Goal: Information Seeking & Learning: Learn about a topic

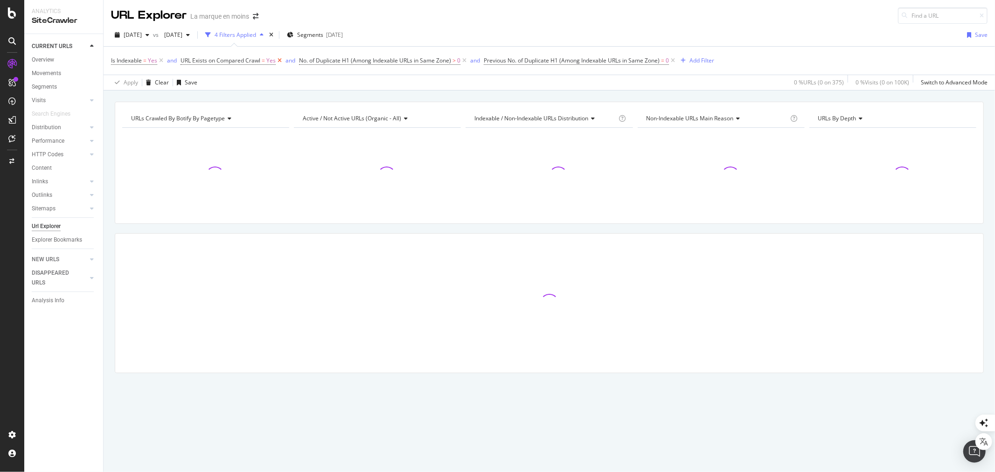
click at [280, 59] on icon at bounding box center [280, 60] width 8 height 9
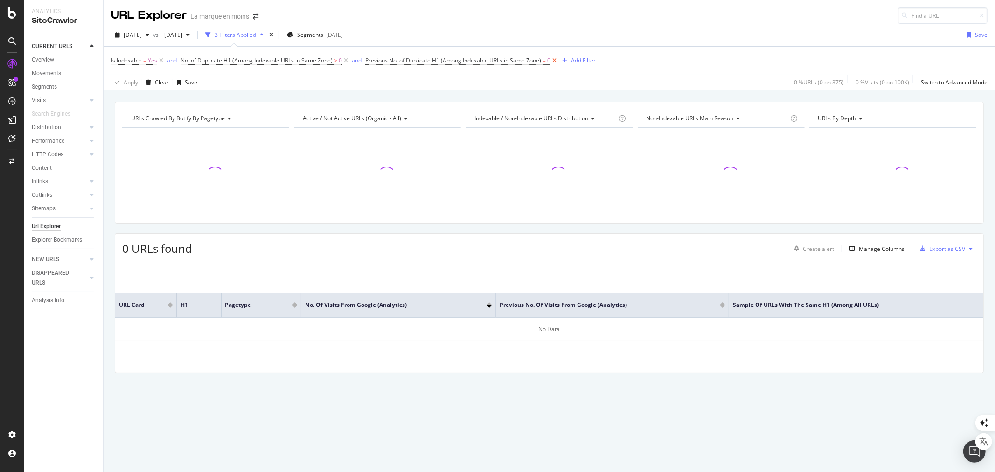
click at [556, 62] on icon at bounding box center [554, 60] width 8 height 9
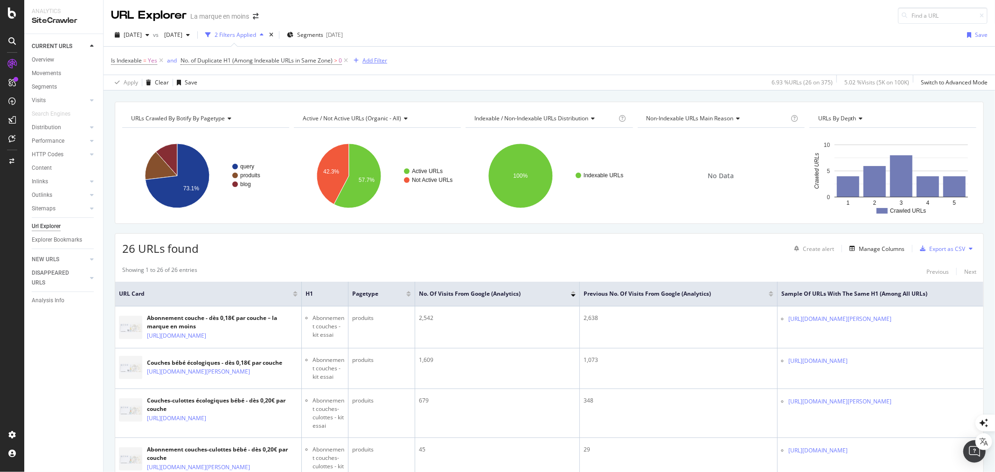
click at [369, 59] on div "Add Filter" at bounding box center [374, 60] width 25 height 8
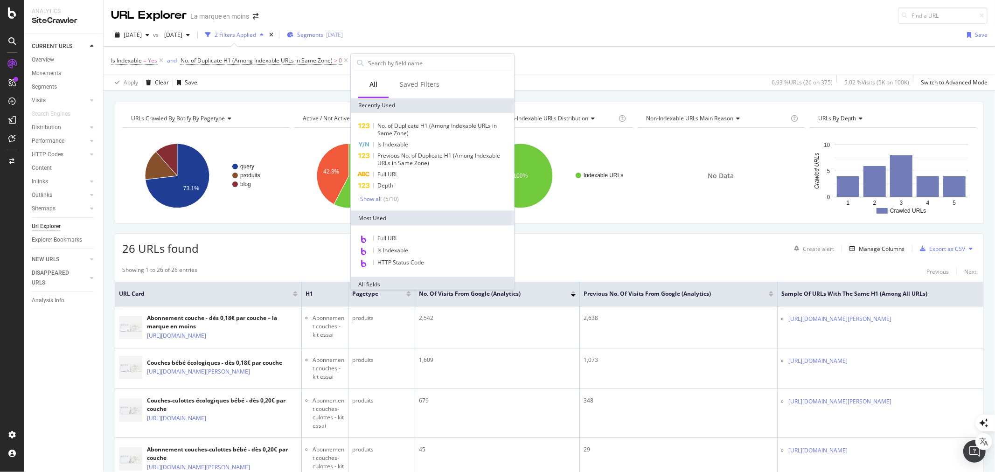
click at [323, 32] on span "Segments" at bounding box center [310, 35] width 26 height 8
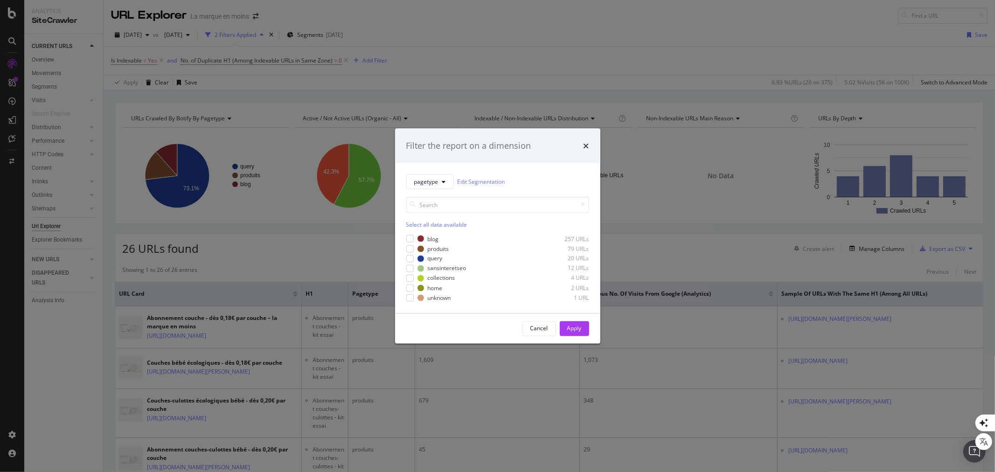
click at [436, 223] on div "Select all data available" at bounding box center [497, 224] width 183 height 8
click at [432, 255] on div "query" at bounding box center [435, 259] width 15 height 8
click at [586, 330] on button "Apply" at bounding box center [574, 328] width 29 height 15
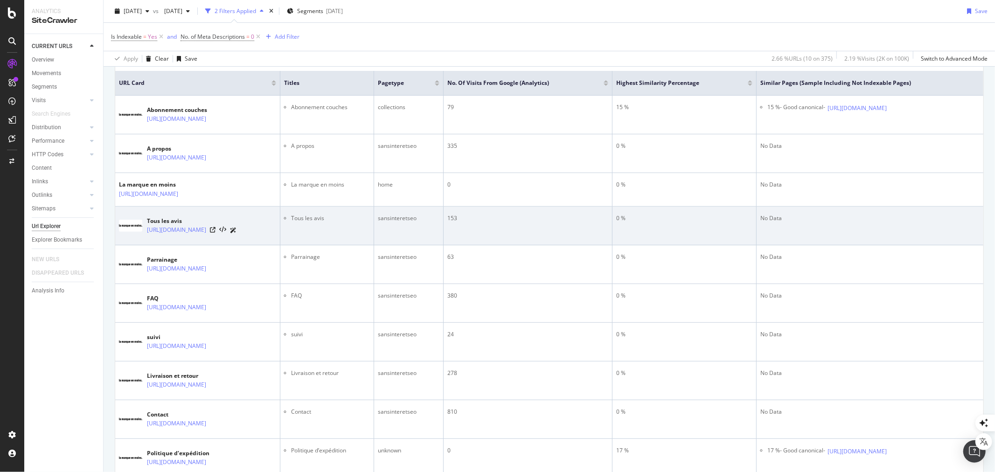
scroll to position [155, 0]
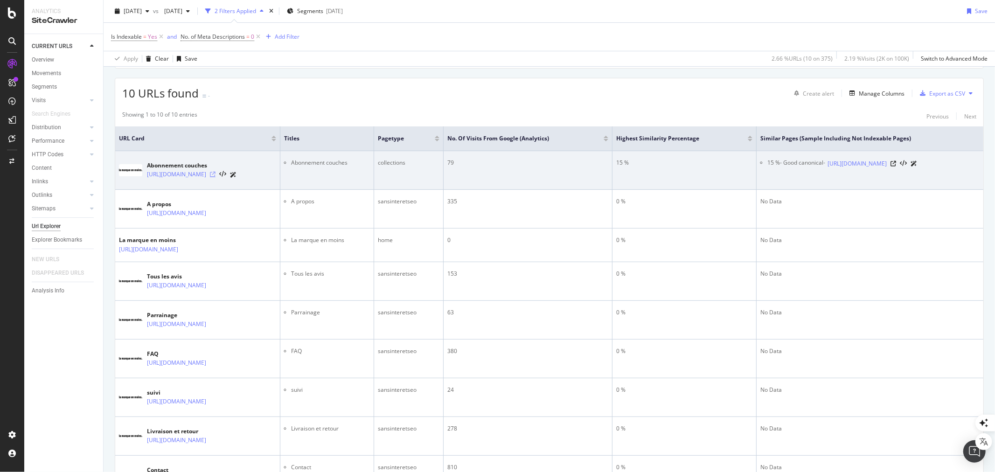
click at [215, 174] on icon at bounding box center [213, 175] width 6 height 6
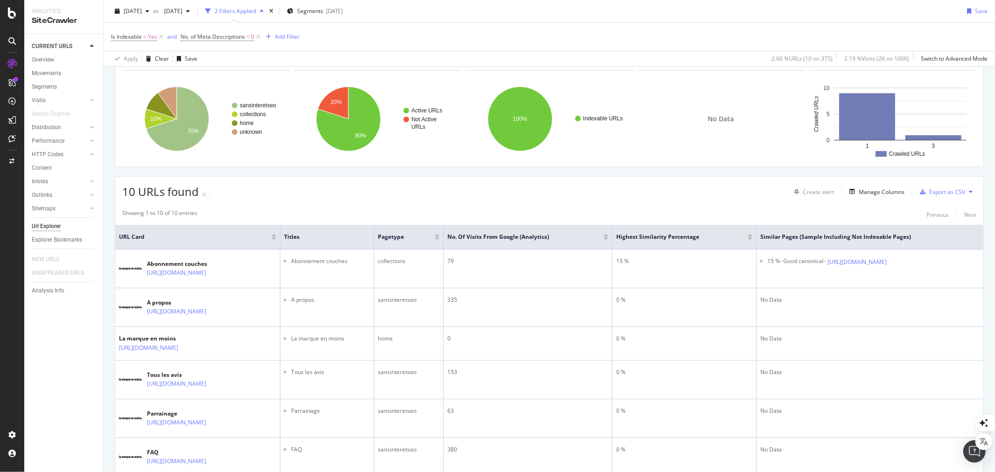
scroll to position [0, 0]
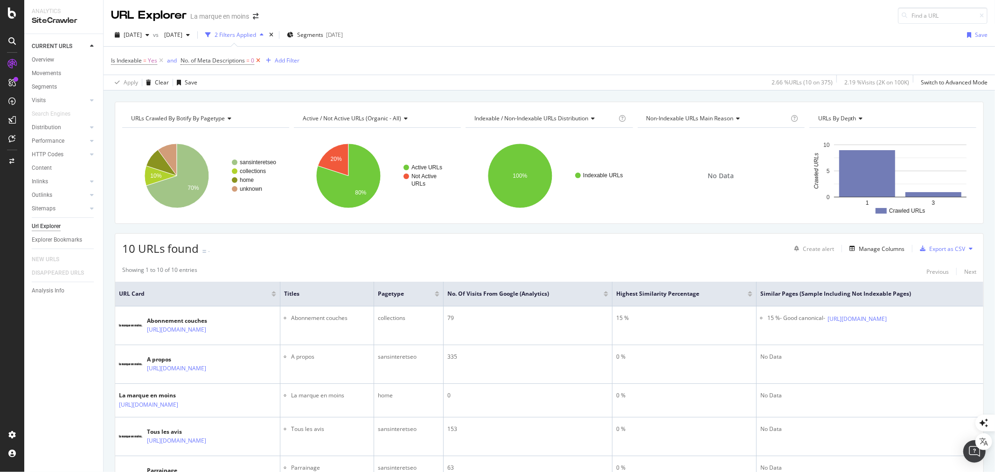
click at [258, 60] on icon at bounding box center [258, 60] width 8 height 9
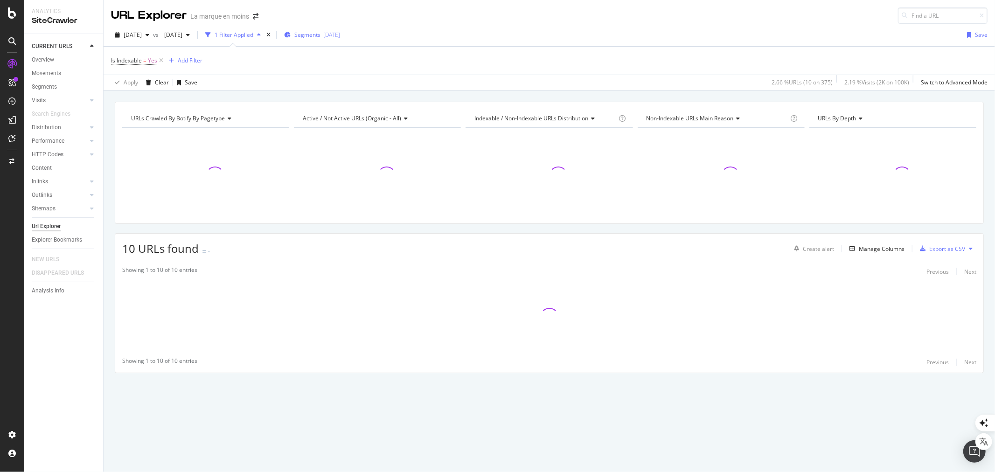
click at [320, 31] on span "Segments" at bounding box center [307, 35] width 26 height 8
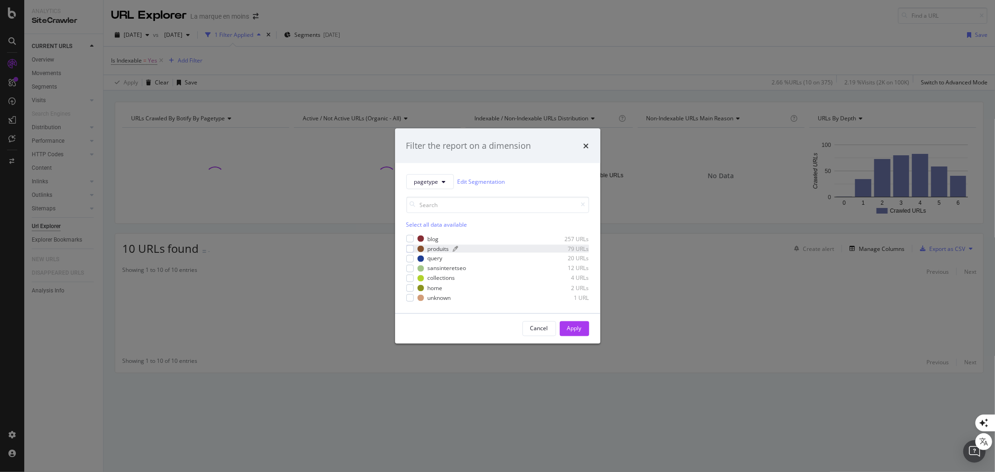
click at [436, 250] on div "produits" at bounding box center [438, 249] width 21 height 8
click at [571, 330] on div "Apply" at bounding box center [574, 329] width 14 height 8
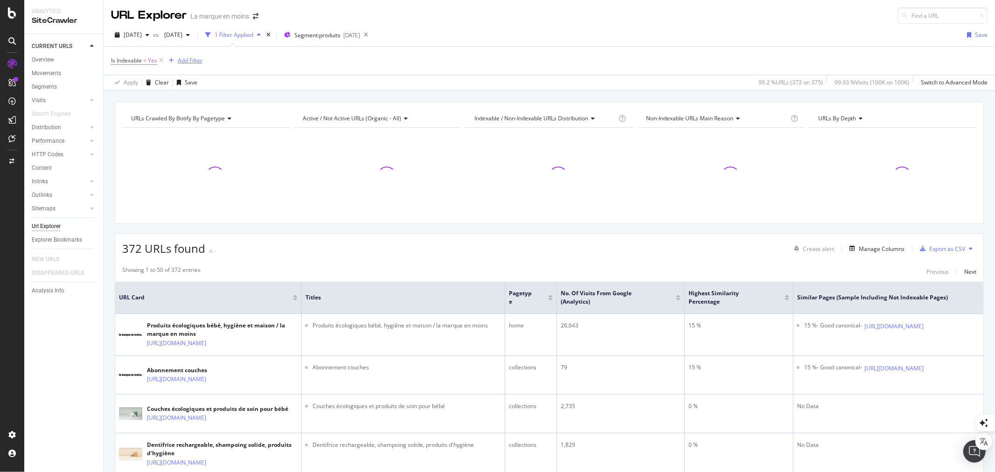
click at [192, 60] on div "Add Filter" at bounding box center [190, 60] width 25 height 8
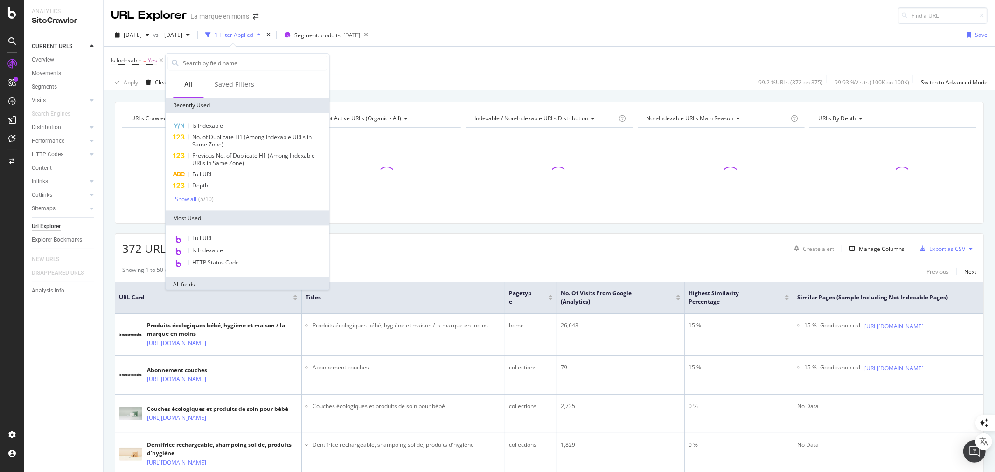
click at [224, 236] on div "Full URL" at bounding box center [246, 239] width 159 height 12
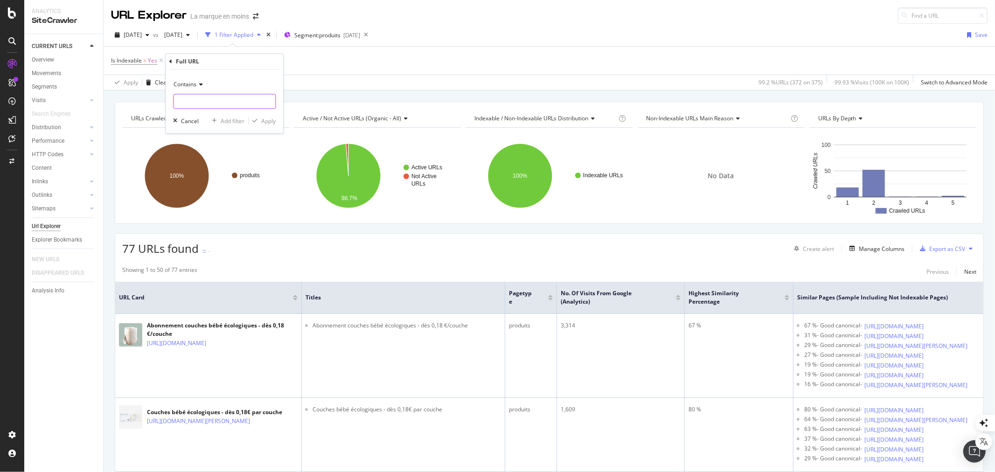
click at [204, 100] on input "text" at bounding box center [224, 101] width 102 height 15
type input "couche"
click at [272, 123] on div "Apply" at bounding box center [268, 121] width 14 height 8
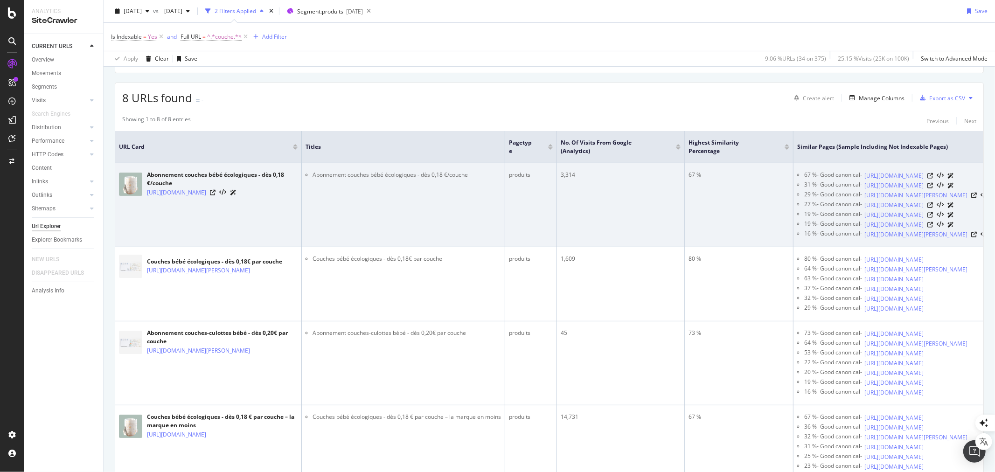
scroll to position [155, 0]
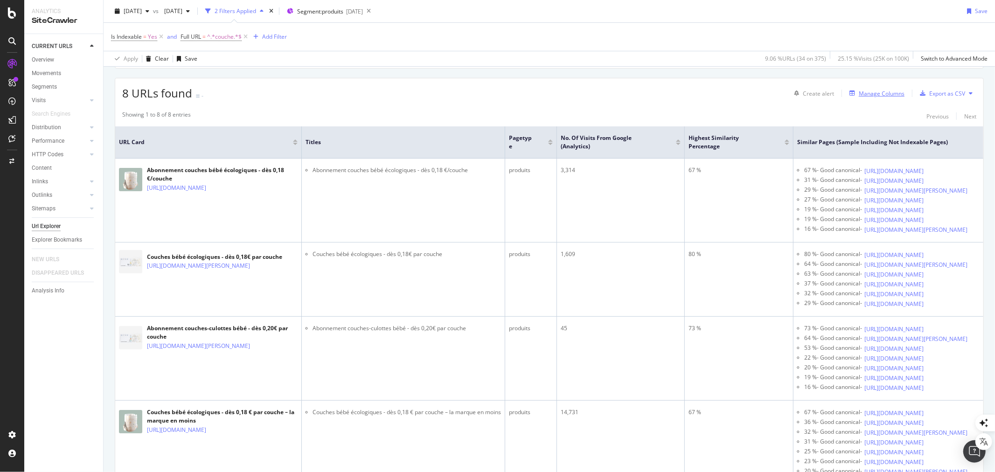
click at [882, 97] on div "Manage Columns" at bounding box center [882, 94] width 46 height 8
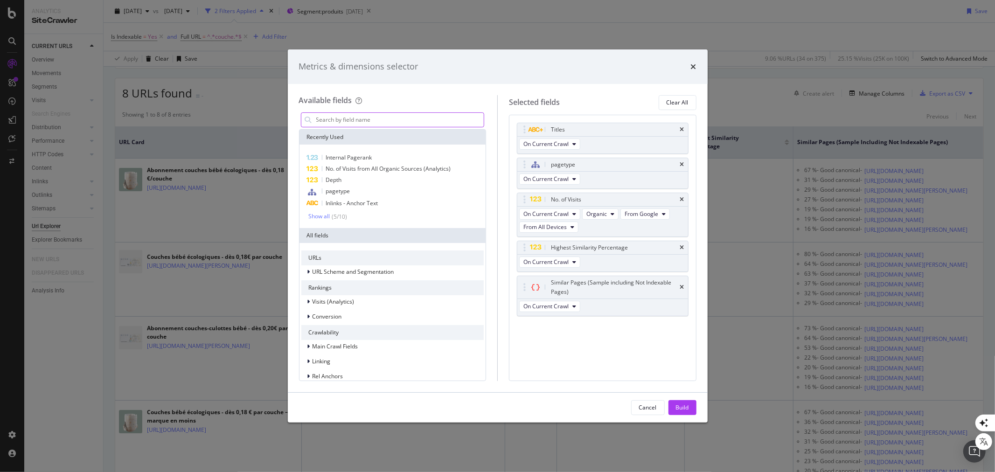
click at [369, 121] on input "modal" at bounding box center [399, 120] width 169 height 14
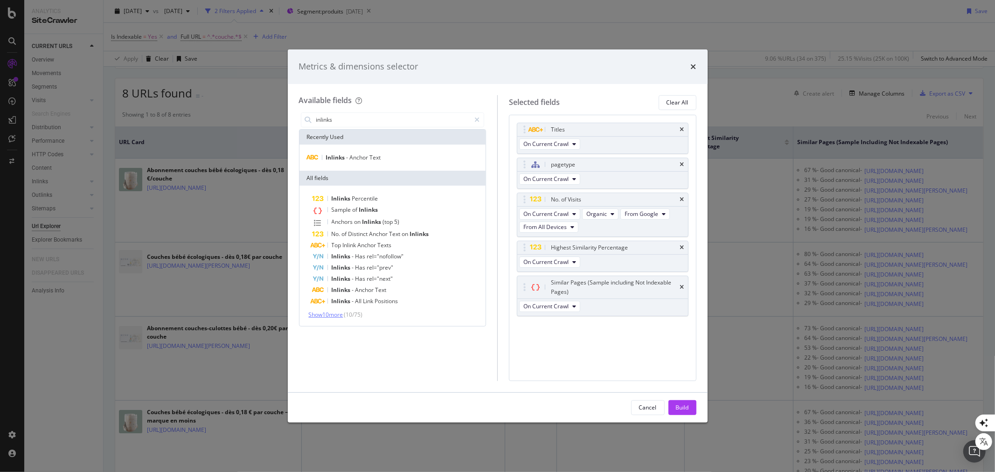
type input "inlinks"
click at [329, 316] on span "Show 10 more" at bounding box center [326, 315] width 35 height 8
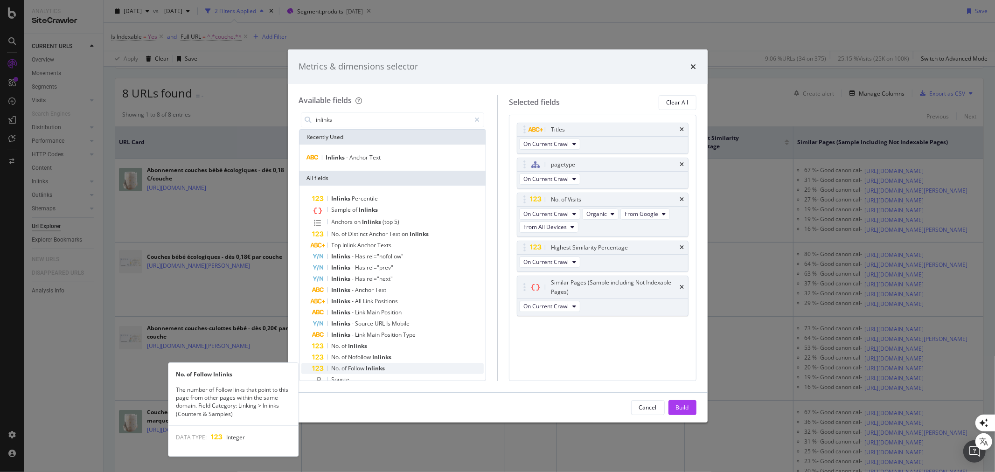
click at [374, 364] on span "Inlinks" at bounding box center [375, 368] width 19 height 8
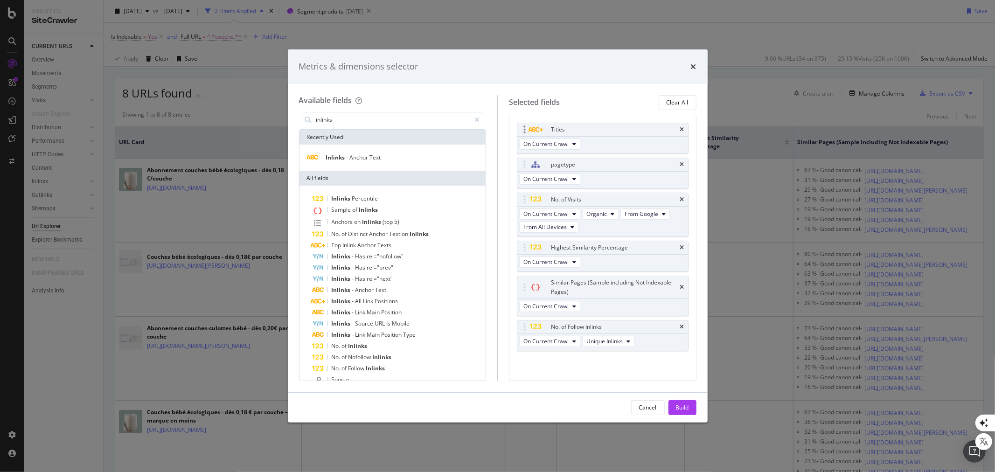
click at [676, 129] on div "Titles" at bounding box center [602, 129] width 171 height 13
click at [680, 200] on icon "times" at bounding box center [682, 200] width 4 height 6
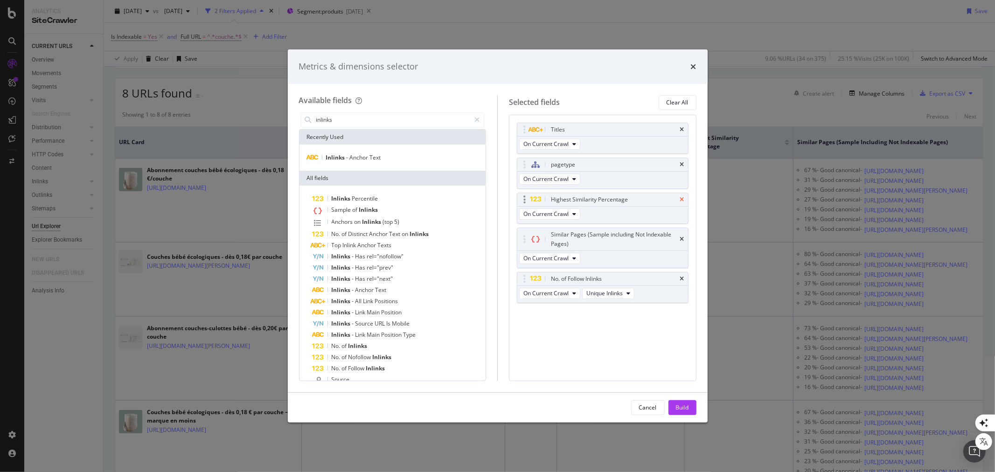
click at [681, 197] on icon "times" at bounding box center [682, 200] width 4 height 6
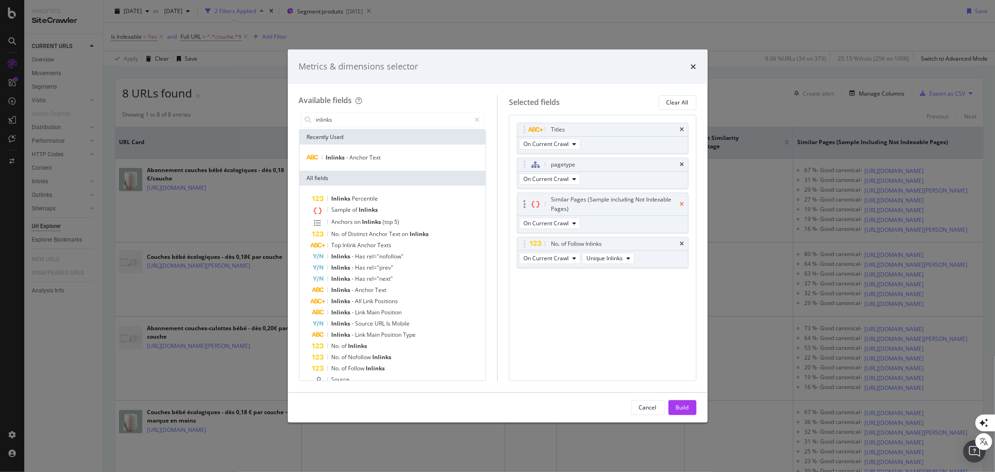
click at [682, 203] on icon "times" at bounding box center [682, 204] width 4 height 6
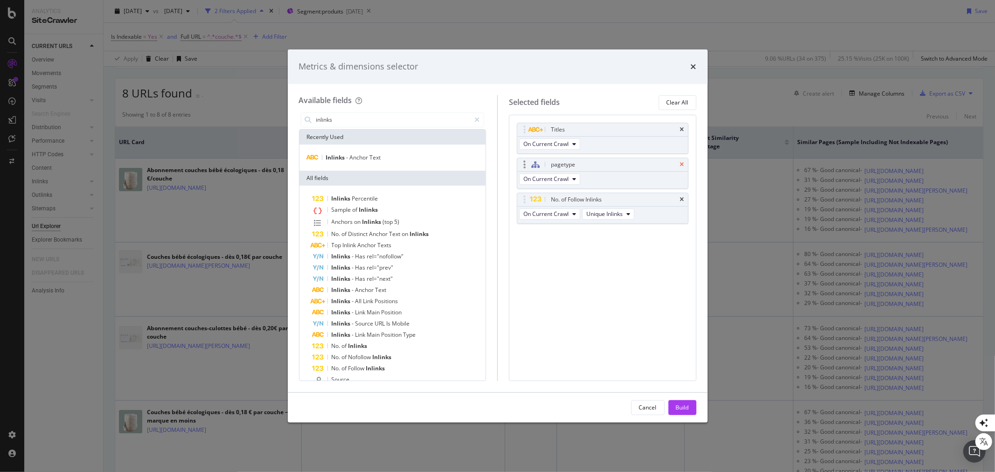
click at [683, 162] on icon "times" at bounding box center [682, 165] width 4 height 6
click at [683, 127] on icon "times" at bounding box center [682, 130] width 4 height 6
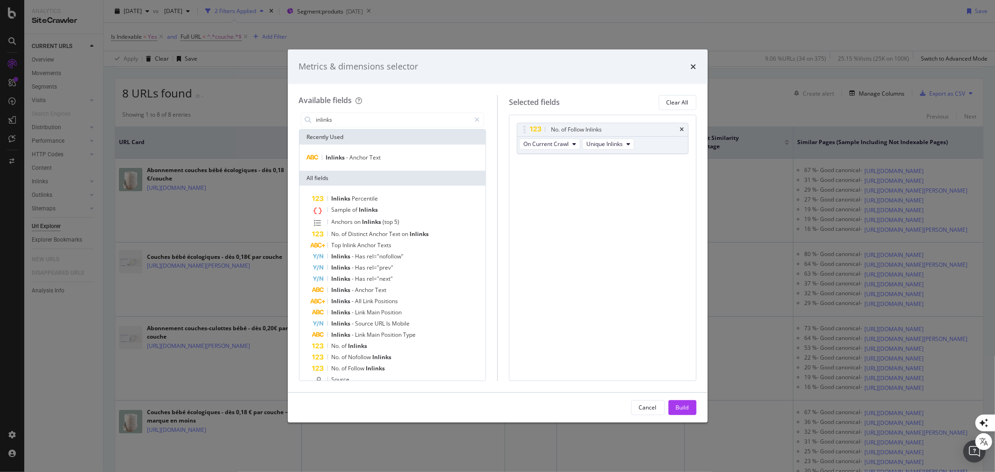
drag, startPoint x: 681, startPoint y: 404, endPoint x: 681, endPoint y: 399, distance: 5.6
click at [682, 404] on div "Build" at bounding box center [682, 407] width 13 height 8
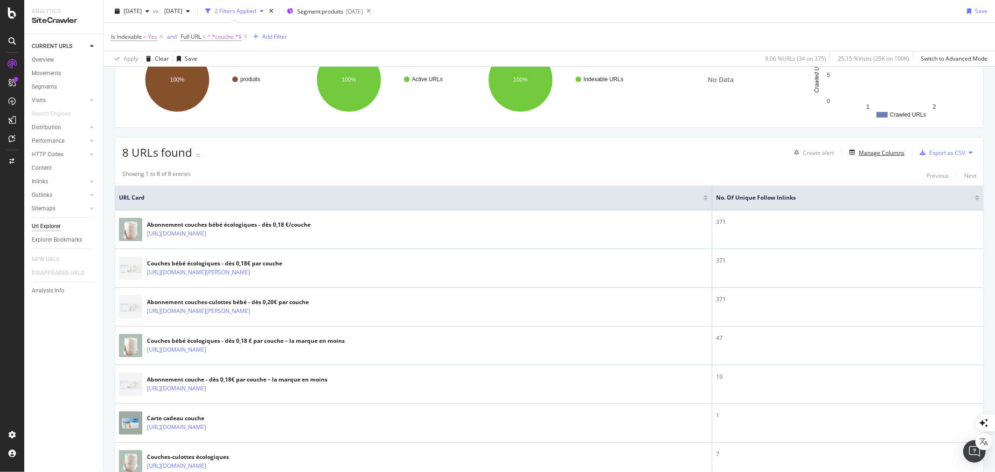
scroll to position [95, 0]
click at [930, 151] on div "Export as CSV" at bounding box center [947, 154] width 36 height 8
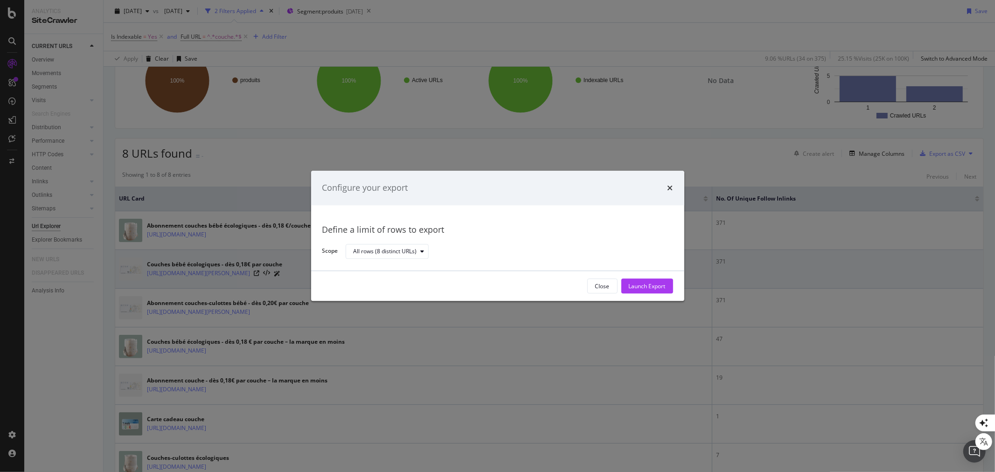
click at [658, 283] on div "Launch Export" at bounding box center [647, 286] width 37 height 8
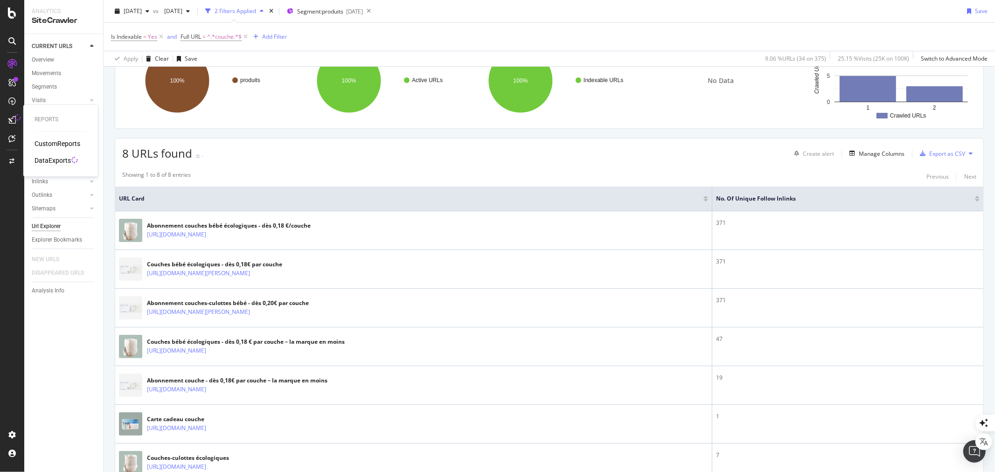
click at [45, 159] on div "DataExports" at bounding box center [53, 160] width 36 height 9
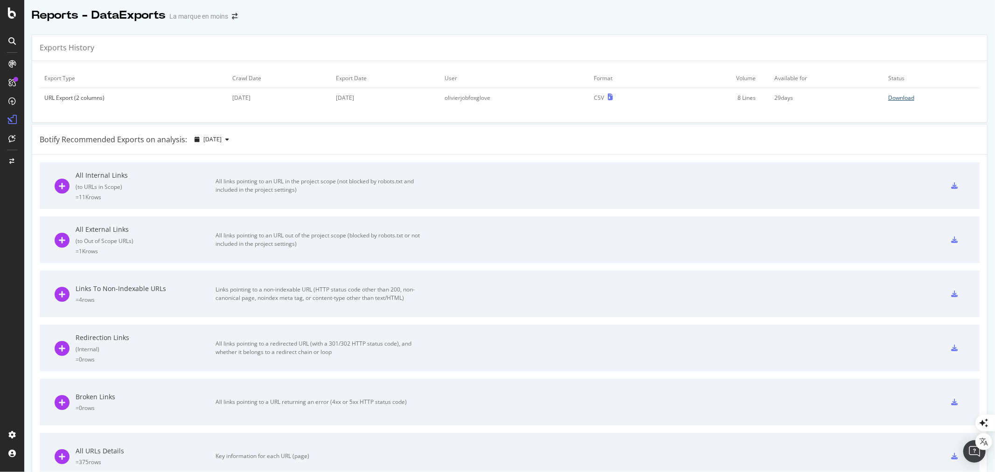
click at [888, 97] on div "Download" at bounding box center [901, 98] width 26 height 8
click at [46, 87] on div "Overview" at bounding box center [48, 87] width 27 height 9
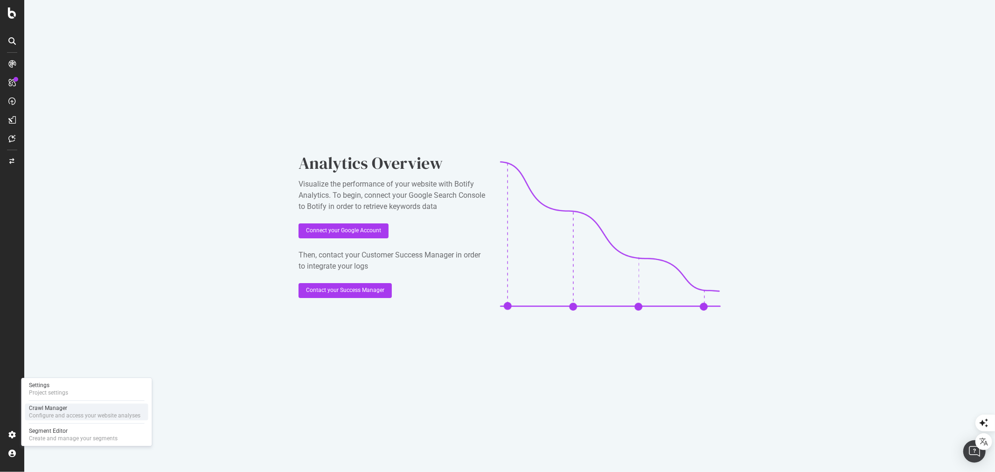
click at [56, 409] on div "Crawl Manager" at bounding box center [84, 407] width 111 height 7
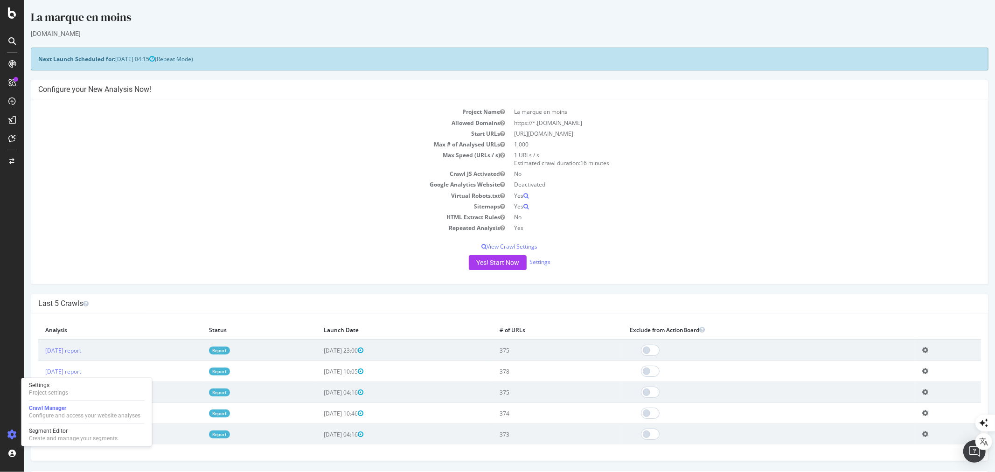
click at [229, 348] on link "Report" at bounding box center [218, 351] width 21 height 8
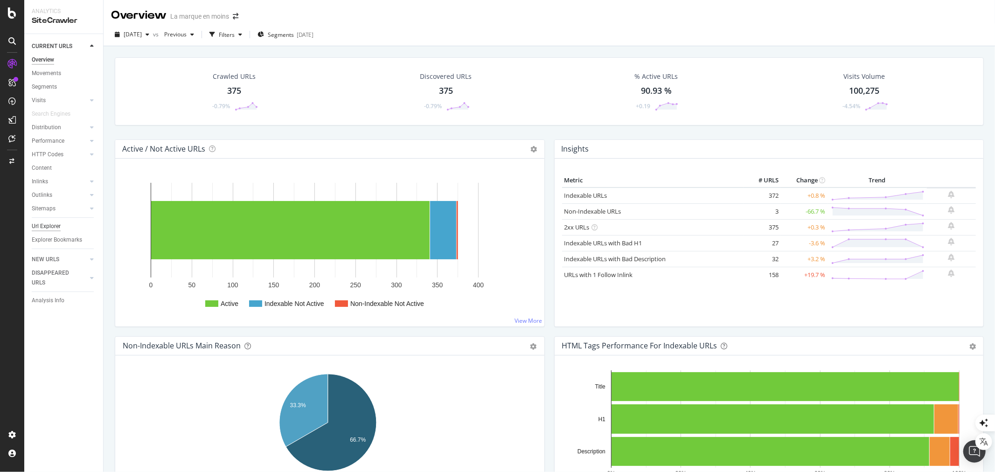
click at [50, 225] on div "Url Explorer" at bounding box center [46, 227] width 29 height 10
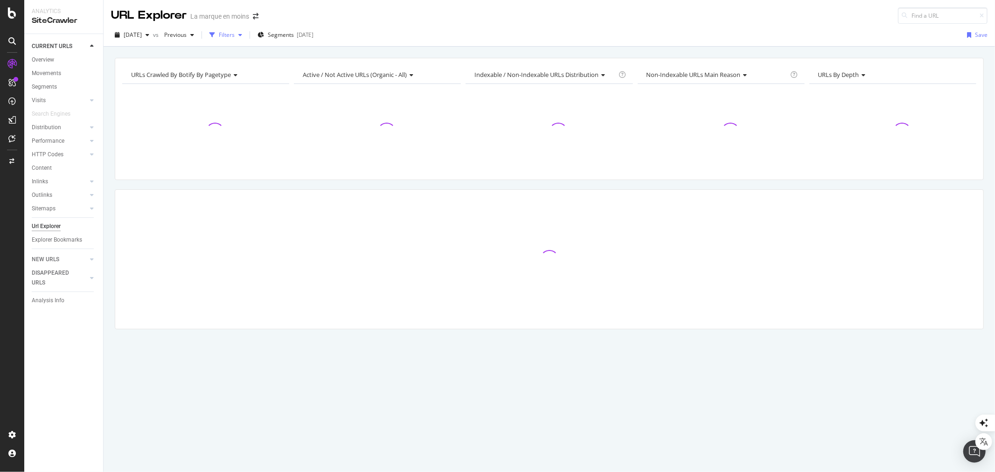
click at [235, 34] on div "Filters" at bounding box center [227, 35] width 16 height 8
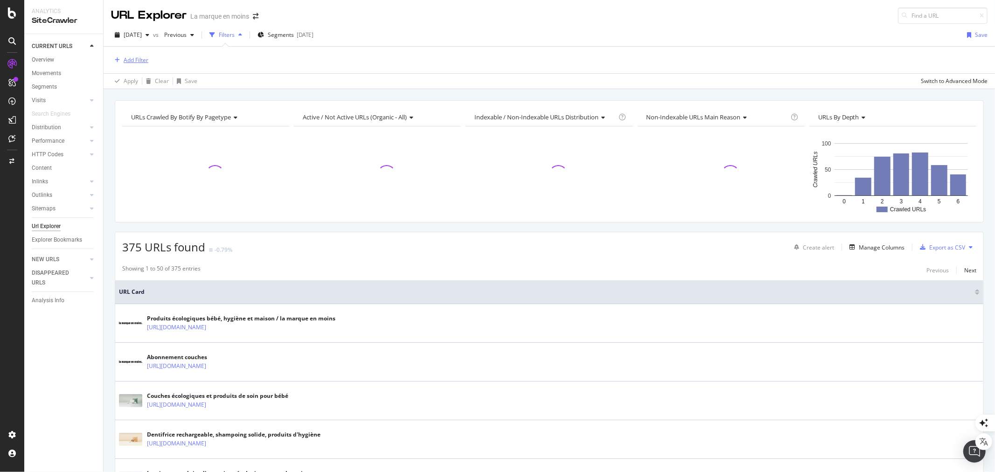
click at [131, 59] on div "Add Filter" at bounding box center [136, 60] width 25 height 8
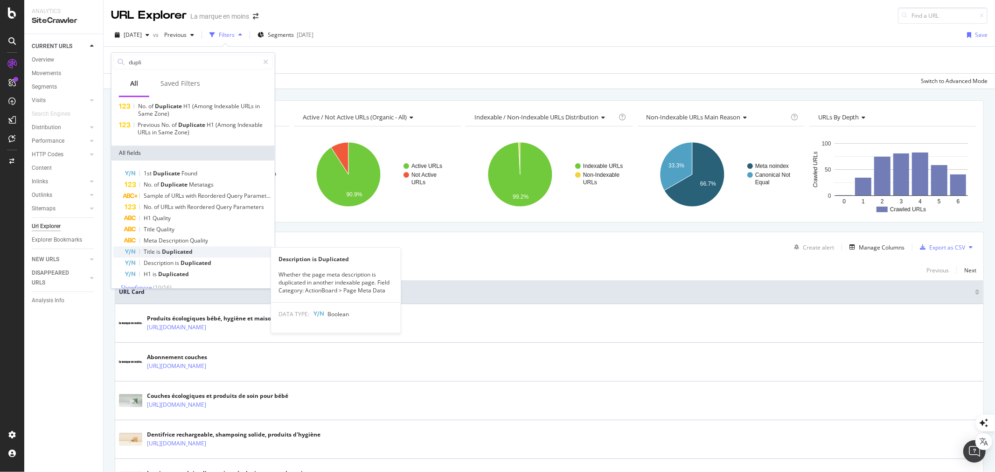
scroll to position [29, 0]
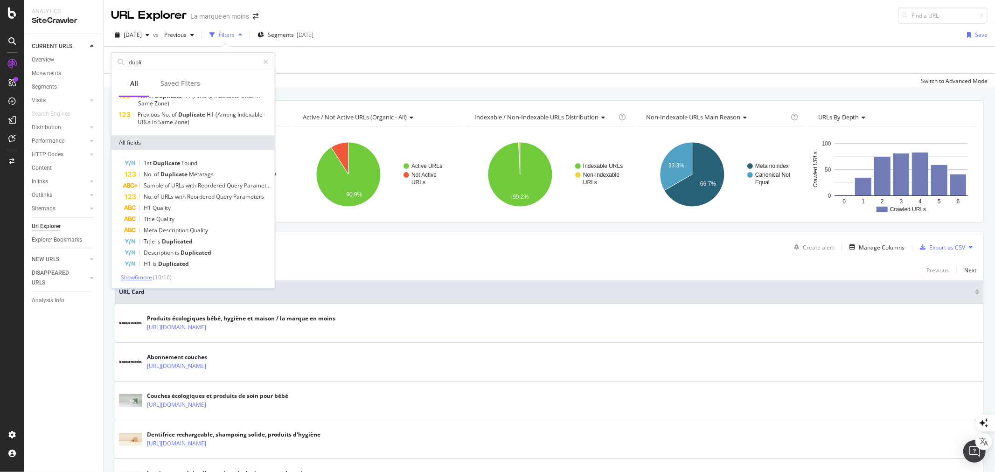
click at [147, 277] on span "Show 6 more" at bounding box center [136, 277] width 31 height 8
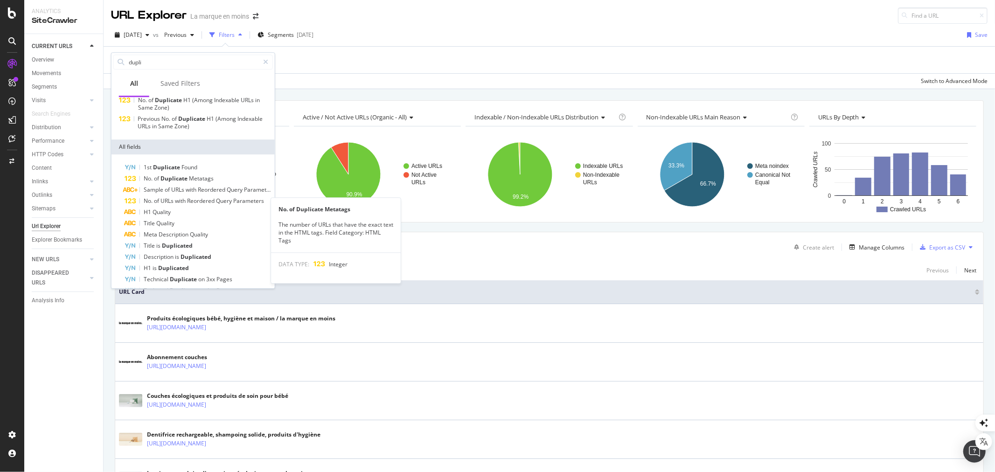
scroll to position [0, 0]
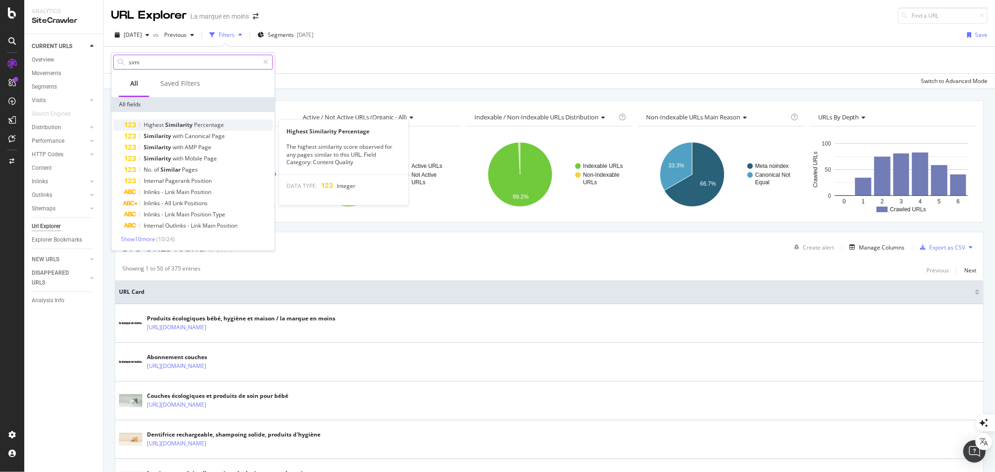
type input "simi"
click at [194, 125] on span "Percentage" at bounding box center [209, 125] width 30 height 8
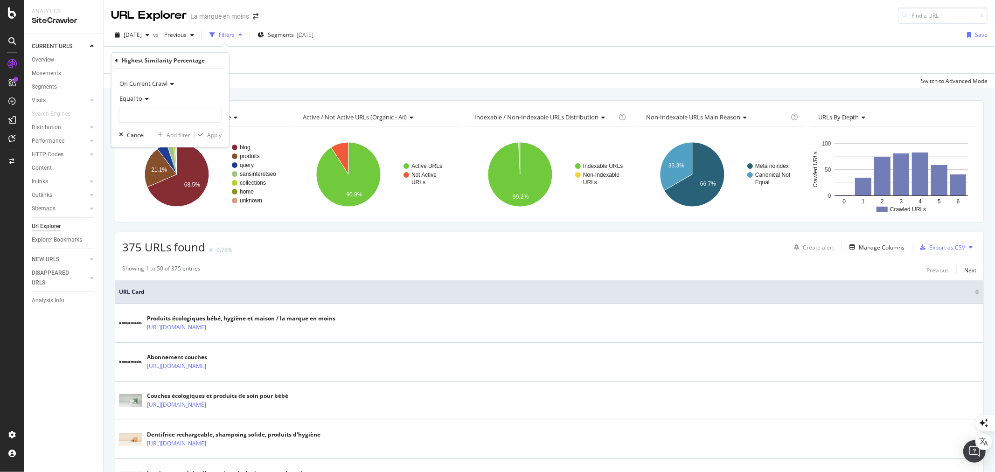
click at [146, 98] on icon at bounding box center [145, 99] width 7 height 6
click at [149, 162] on span "Greater than" at bounding box center [141, 166] width 34 height 8
click at [144, 116] on input "number" at bounding box center [170, 115] width 103 height 15
type input "90"
click at [218, 137] on div "Apply" at bounding box center [214, 135] width 14 height 8
